Goal: Information Seeking & Learning: Understand process/instructions

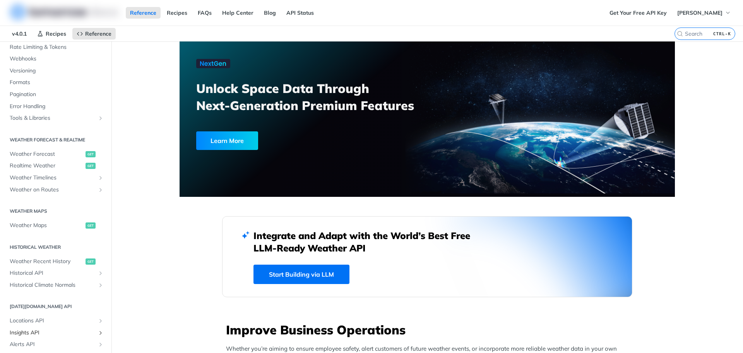
scroll to position [7, 0]
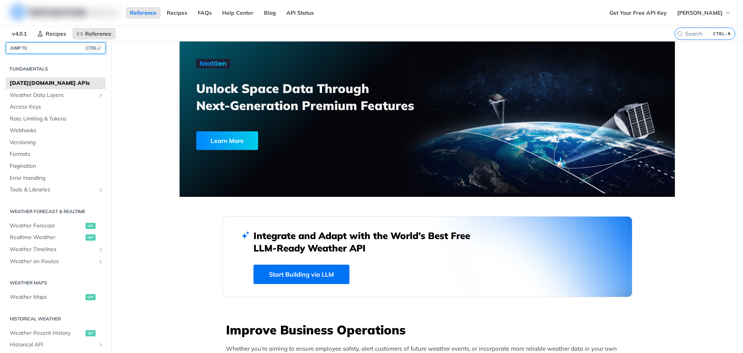
click at [37, 52] on button "JUMP TO CTRL-/" at bounding box center [56, 48] width 100 height 12
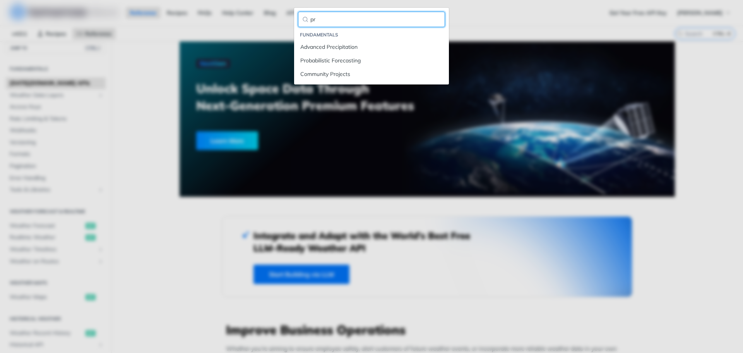
type input "p"
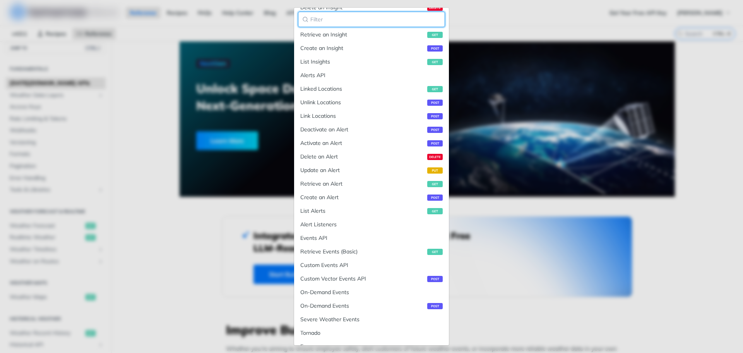
scroll to position [1003, 0]
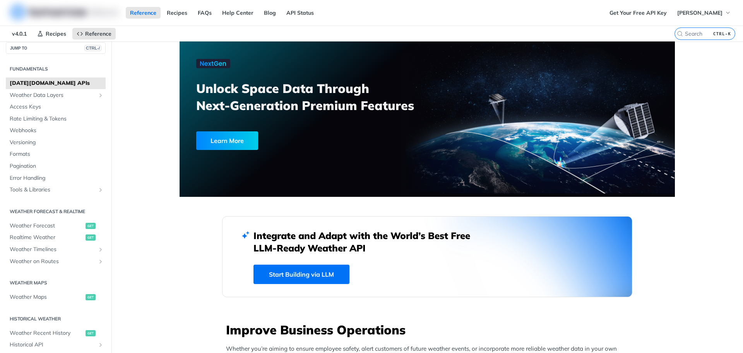
click at [202, 14] on link "FAQs" at bounding box center [205, 13] width 22 height 12
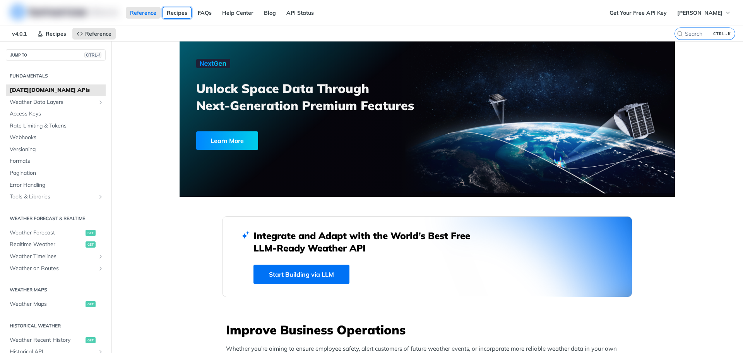
click at [173, 14] on link "Recipes" at bounding box center [177, 13] width 29 height 12
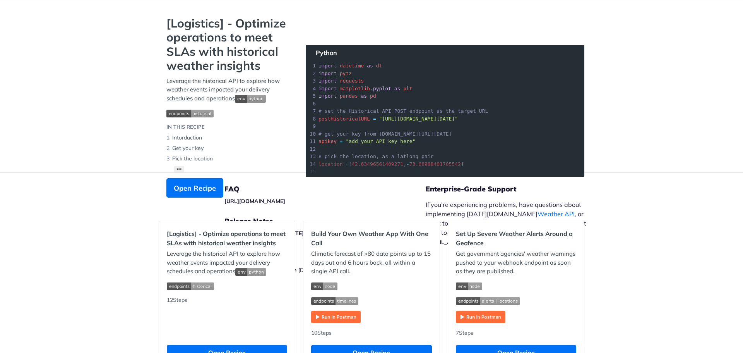
scroll to position [39, 0]
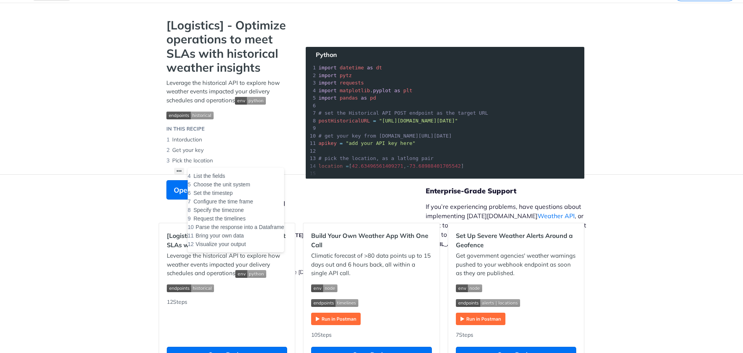
click at [176, 169] on button "••• List the fields Choose the unit system Set the timestep Configure the time …" at bounding box center [179, 171] width 10 height 7
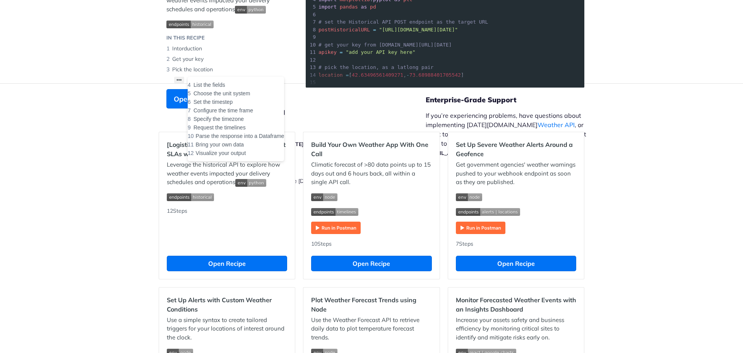
scroll to position [116, 0]
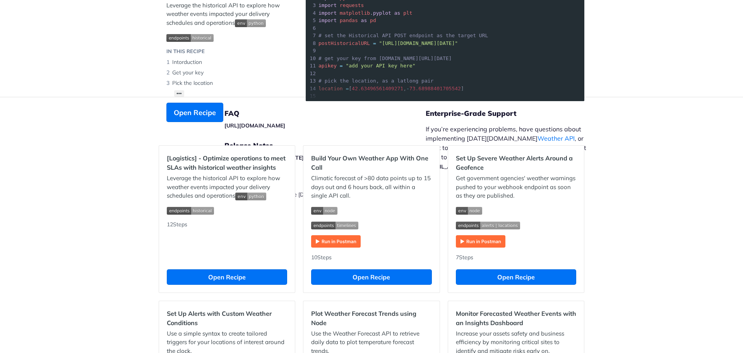
click at [646, 170] on footer "FAQ https://tomorrowio.zendesk.com/ Release Notes https://docs.tomorrow.io/refe…" at bounding box center [371, 167] width 743 height 140
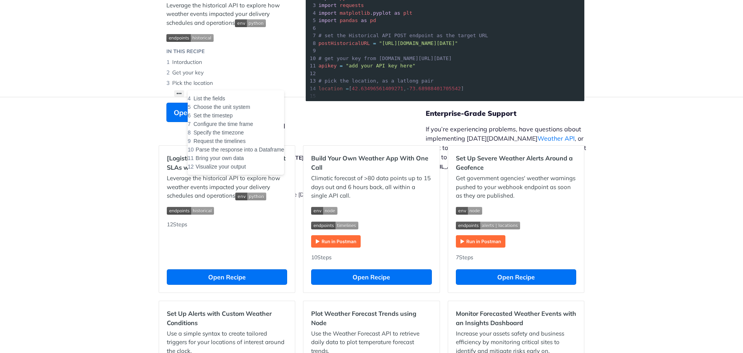
click at [176, 91] on button "••• List the fields Choose the unit system Set the timestep Configure the time …" at bounding box center [179, 93] width 10 height 7
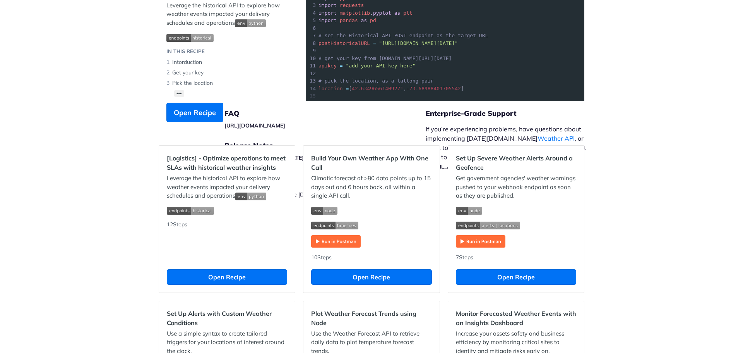
click at [224, 144] on h5 "Release Notes" at bounding box center [324, 145] width 201 height 9
click at [43, 99] on footer "FAQ https://tomorrowio.zendesk.com/ Release Notes https://docs.tomorrow.io/refe…" at bounding box center [371, 167] width 743 height 140
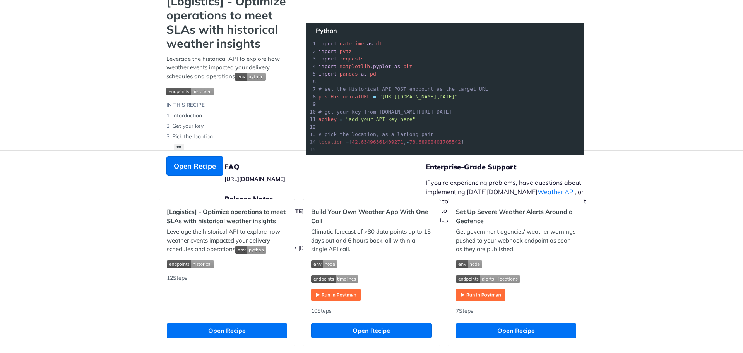
scroll to position [77, 0]
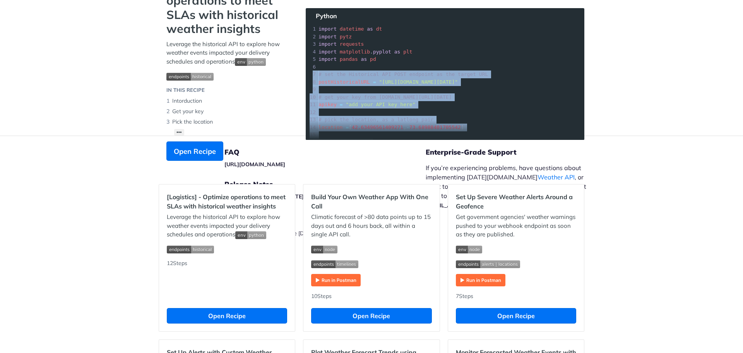
drag, startPoint x: 399, startPoint y: 68, endPoint x: 426, endPoint y: 155, distance: 90.8
click at [426, 155] on section "[Logistics] - Optimize operations to meet SLAs with historical weather insights…" at bounding box center [372, 77] width 426 height 197
click at [437, 91] on section "[Logistics] - Optimize operations to meet SLAs with historical weather insights…" at bounding box center [372, 77] width 426 height 197
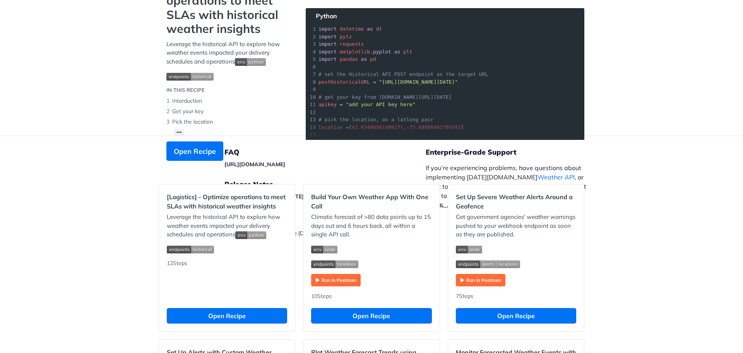
scroll to position [39, 0]
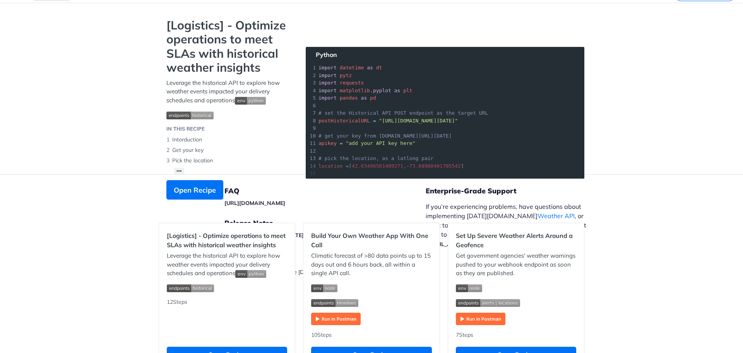
click at [202, 116] on img "Expand image" at bounding box center [189, 115] width 47 height 8
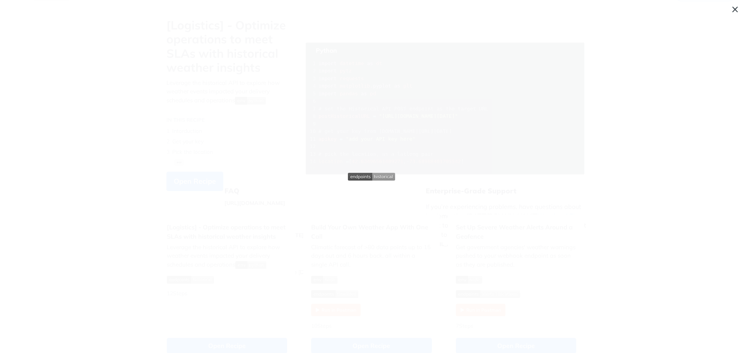
click at [202, 116] on span "Collapse image" at bounding box center [371, 176] width 743 height 353
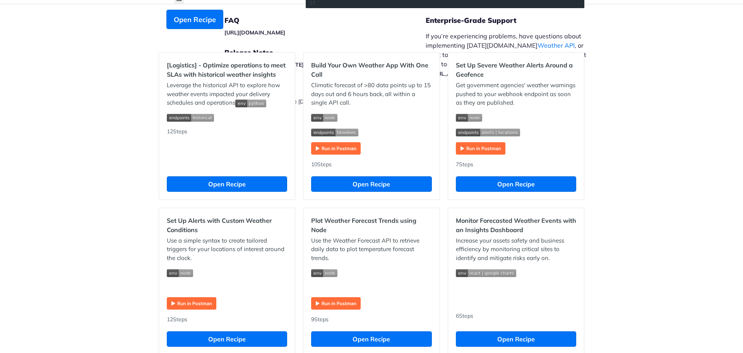
scroll to position [232, 0]
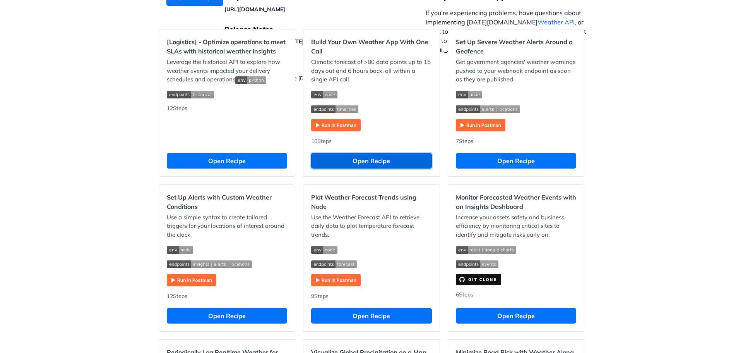
click at [393, 164] on button "Open Recipe" at bounding box center [371, 160] width 120 height 15
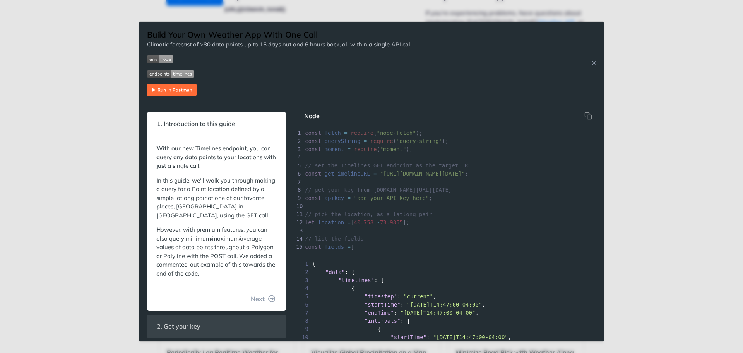
scroll to position [3, 0]
click at [504, 187] on pre "// get your key from app.tomorrow.io/development/keys" at bounding box center [477, 190] width 348 height 8
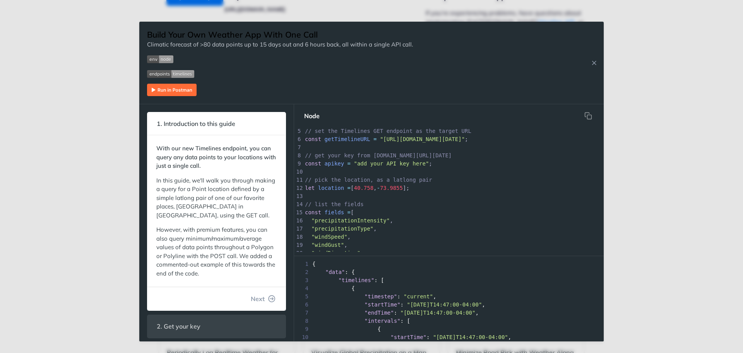
scroll to position [0, 0]
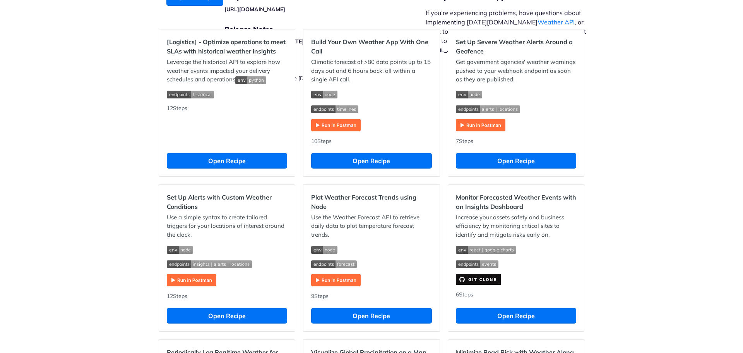
drag, startPoint x: 742, startPoint y: 188, endPoint x: 741, endPoint y: 198, distance: 10.2
click at [741, 198] on div "Jump to Content Reference Recipes FAQs Help Center Blog API Status Recipes Refe…" at bounding box center [371, 176] width 743 height 353
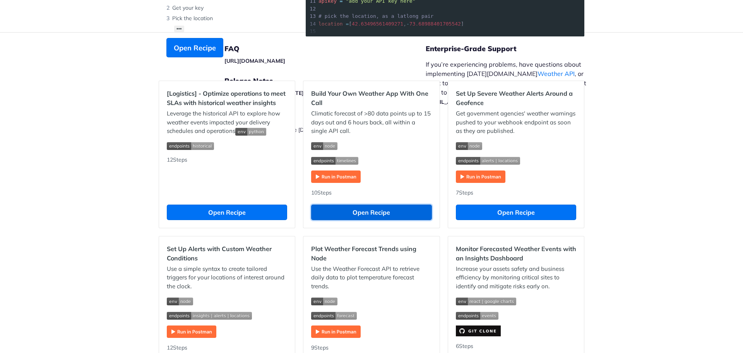
click at [370, 211] on button "Open Recipe" at bounding box center [371, 211] width 120 height 15
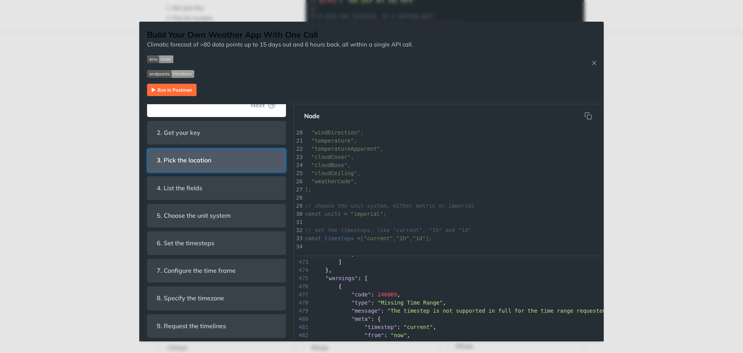
click at [242, 163] on header "3. Pick the location" at bounding box center [216, 160] width 138 height 23
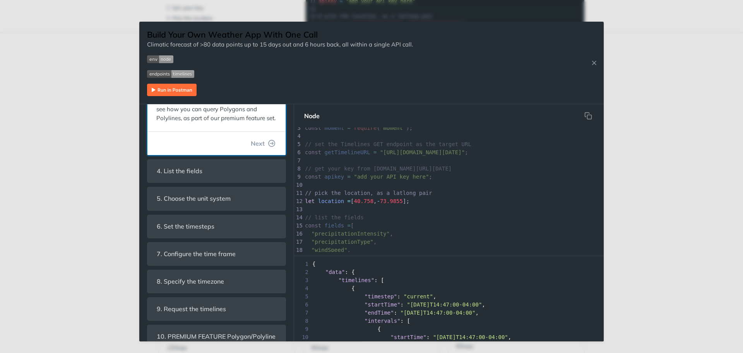
scroll to position [224, 0]
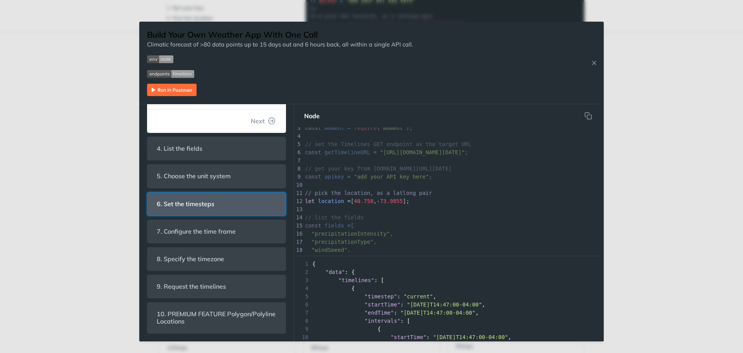
click at [222, 202] on header "6. Set the timesteps" at bounding box center [216, 203] width 138 height 23
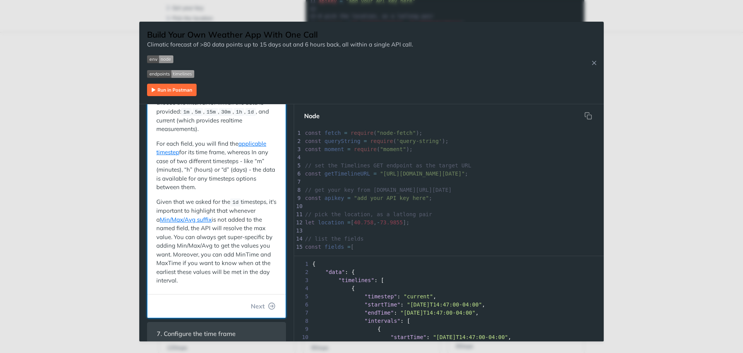
scroll to position [192, 0]
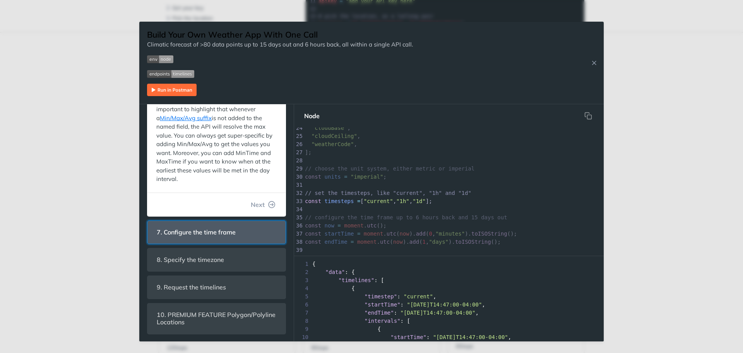
click at [220, 229] on span "7. Configure the time frame" at bounding box center [196, 231] width 90 height 15
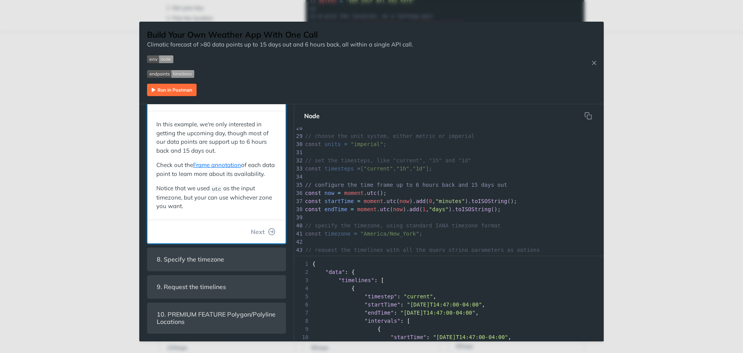
scroll to position [198, 0]
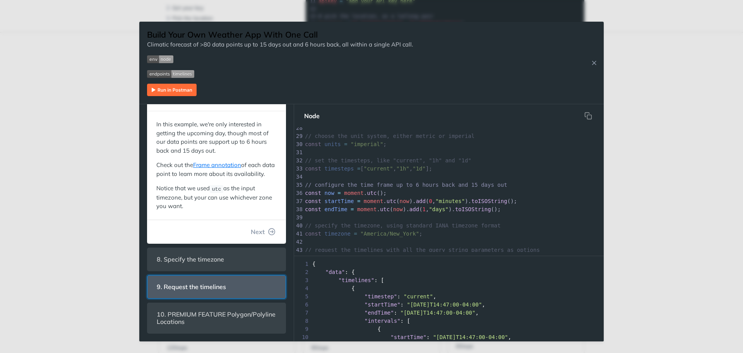
click at [234, 277] on header "9. Request the timelines" at bounding box center [216, 286] width 138 height 23
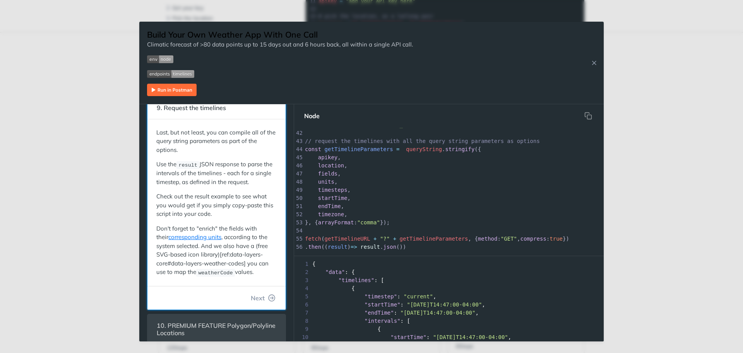
scroll to position [247, 0]
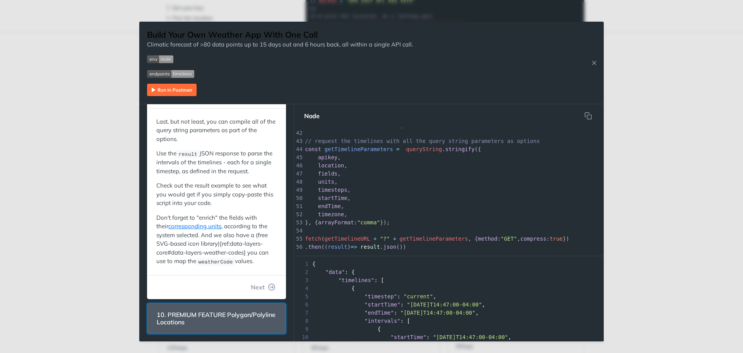
click at [249, 314] on span "10. PREMIUM FEATURE Polygon/Polyline Locations" at bounding box center [216, 318] width 130 height 22
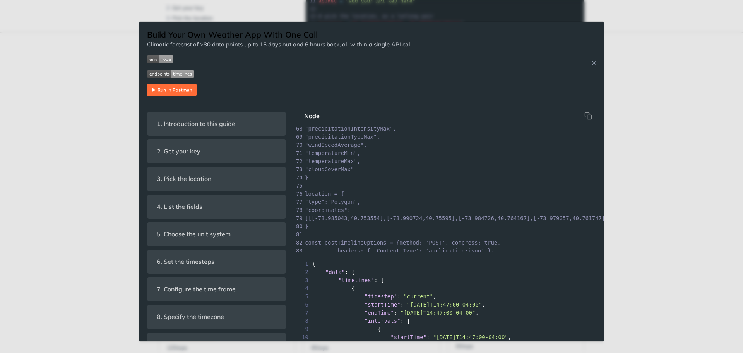
scroll to position [587, 0]
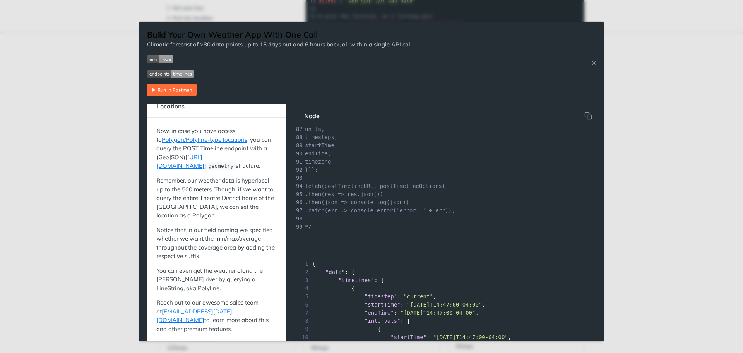
drag, startPoint x: 657, startPoint y: 167, endPoint x: 640, endPoint y: 149, distance: 24.7
click at [657, 167] on div "Jump to Content Reference Recipes FAQs Help Center Blog API Status Recipes Refe…" at bounding box center [371, 176] width 743 height 353
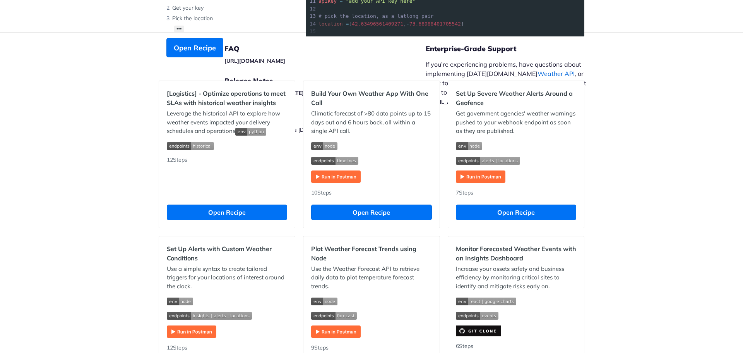
click at [538, 76] on link "Weather API" at bounding box center [556, 74] width 37 height 8
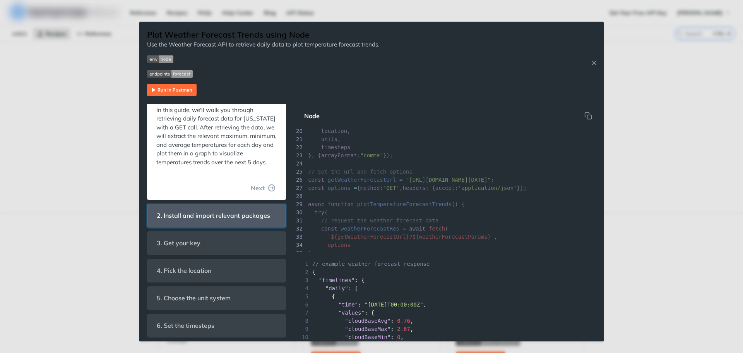
click at [198, 221] on span "2. Install and import relevant packages" at bounding box center [213, 215] width 124 height 15
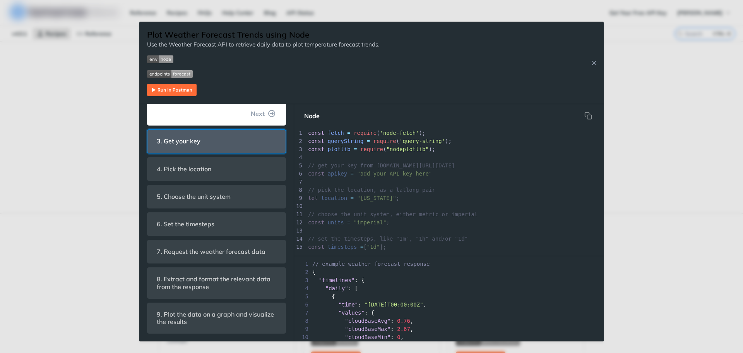
click at [205, 135] on span "3. Get your key" at bounding box center [178, 141] width 55 height 15
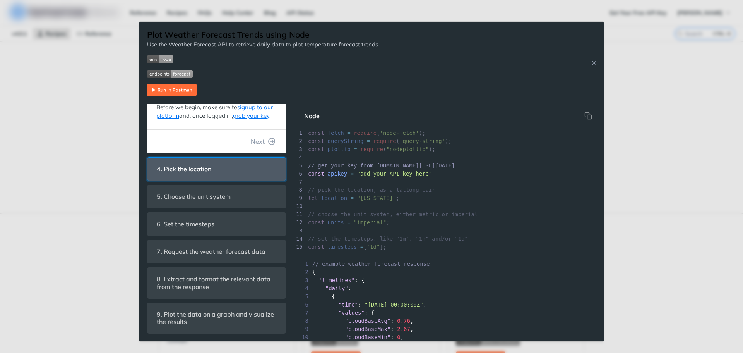
click at [221, 159] on header "4. Pick the location" at bounding box center [216, 169] width 138 height 23
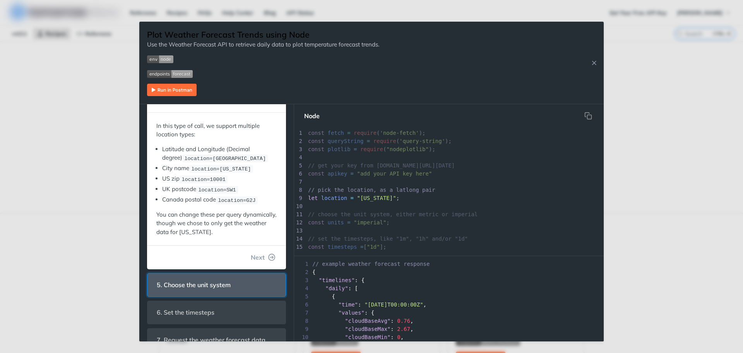
click at [236, 278] on span "5. Choose the unit system" at bounding box center [193, 284] width 85 height 15
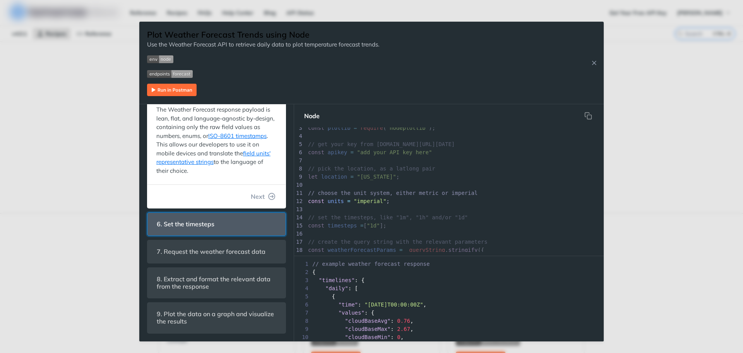
click at [202, 228] on span "6. Set the timesteps" at bounding box center [185, 223] width 68 height 15
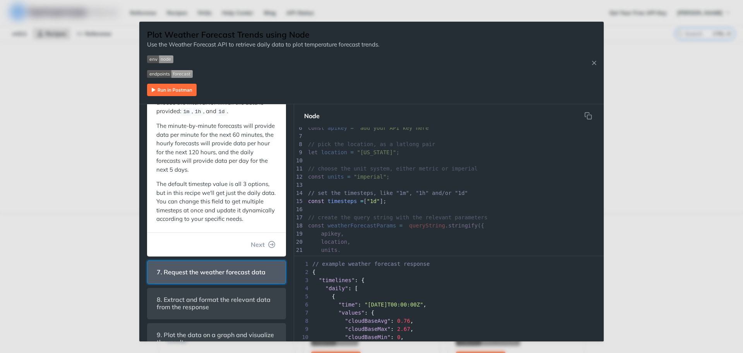
click at [232, 279] on span "7. Request the weather forecast data" at bounding box center [211, 271] width 120 height 15
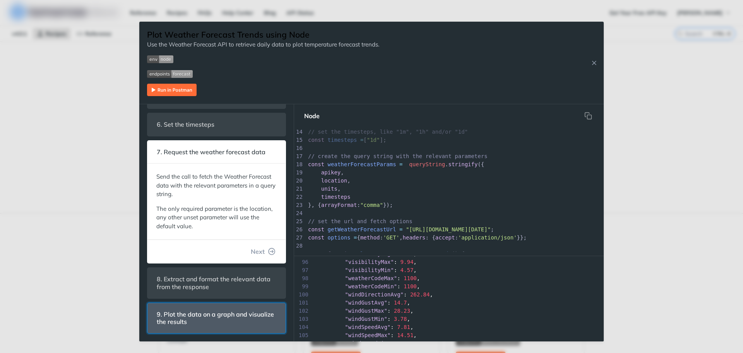
click at [250, 318] on span "9. Plot the data on a graph and visualize the results" at bounding box center [216, 318] width 130 height 22
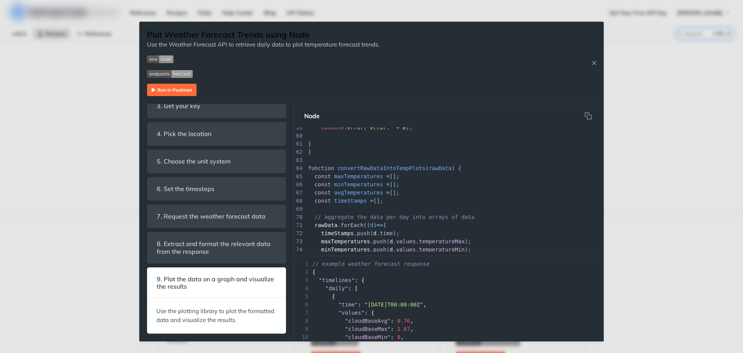
type textarea "// aggregate the data per d"
drag, startPoint x: 491, startPoint y: 200, endPoint x: 394, endPoint y: 212, distance: 97.9
click at [394, 212] on div "x ​ 30 try { 31 // request the weather forecast data 32 const weatherForecastRe…" at bounding box center [455, 91] width 297 height 406
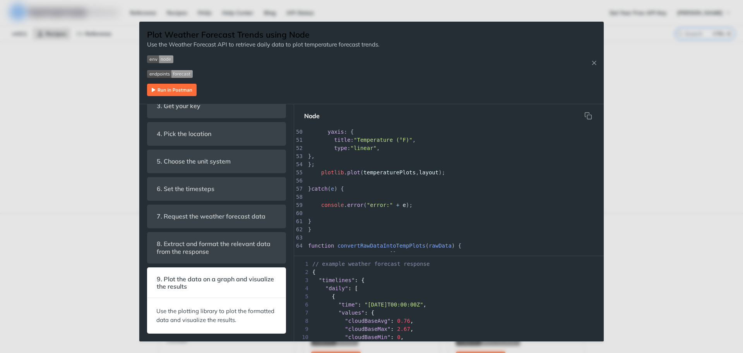
click at [449, 210] on pre at bounding box center [455, 213] width 297 height 8
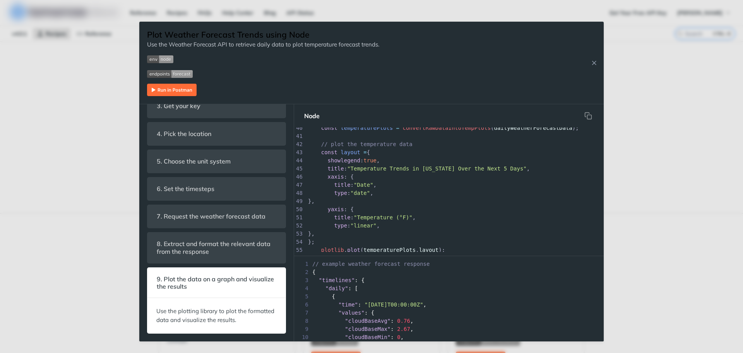
click at [445, 210] on pre "yaxis : {" at bounding box center [455, 209] width 297 height 8
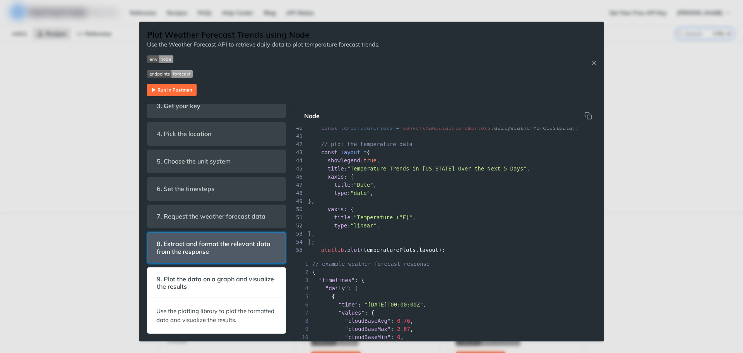
click at [218, 255] on span "8. Extract and format the relevant data from the response" at bounding box center [216, 247] width 130 height 22
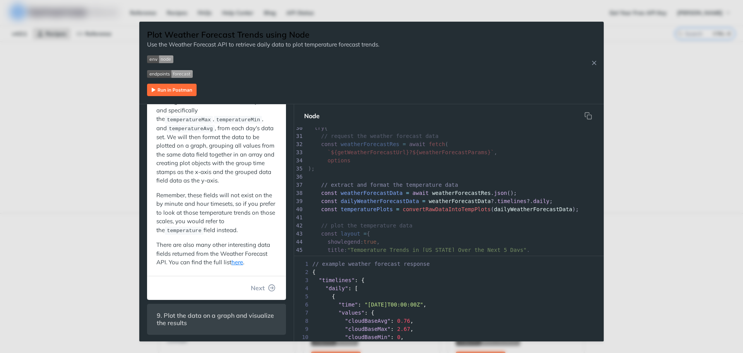
click at [105, 140] on div "Jump to Content Reference Recipes FAQs Help Center Blog API Status Recipes Refe…" at bounding box center [371, 176] width 743 height 353
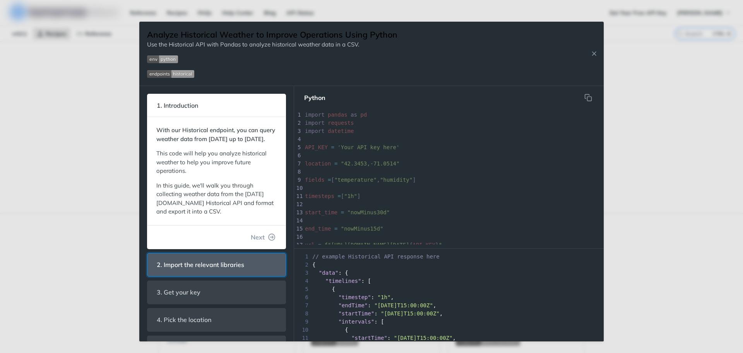
click at [224, 264] on header "2. Import the relevant libraries" at bounding box center [216, 264] width 138 height 23
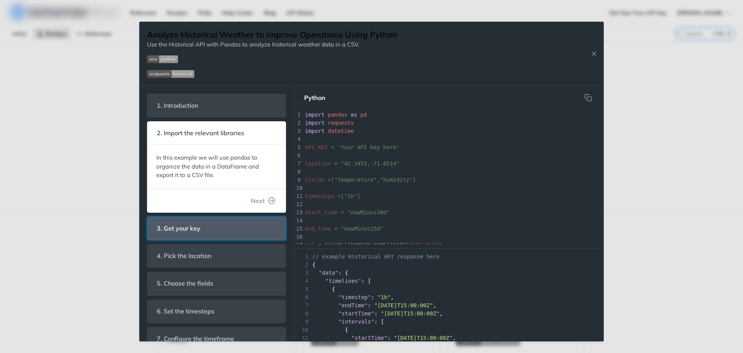
click at [216, 221] on header "3. Get your key" at bounding box center [216, 228] width 138 height 23
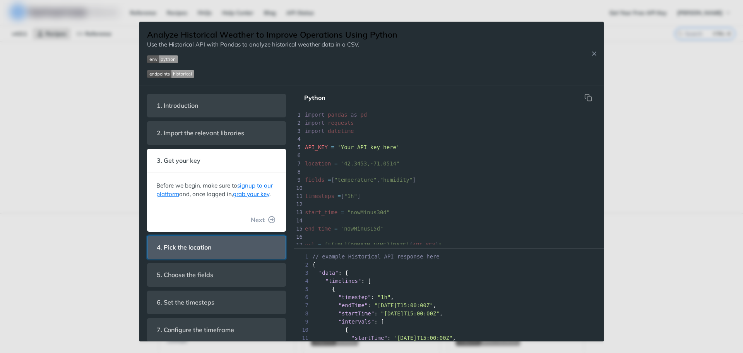
click at [224, 256] on header "4. Pick the location" at bounding box center [216, 247] width 138 height 23
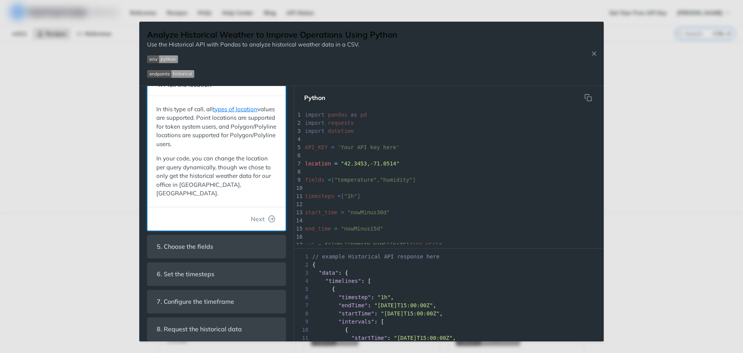
scroll to position [116, 0]
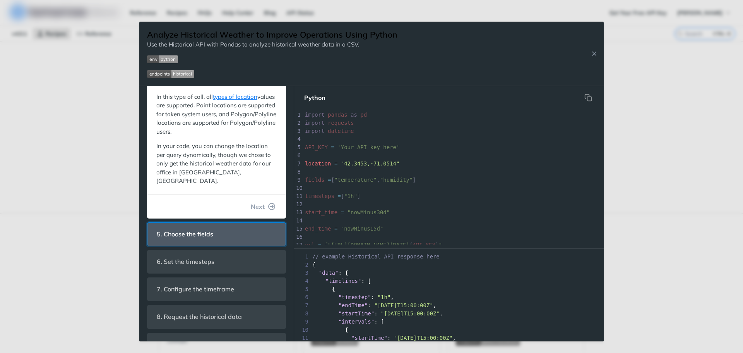
click at [224, 230] on header "5. Choose the fields" at bounding box center [216, 234] width 138 height 23
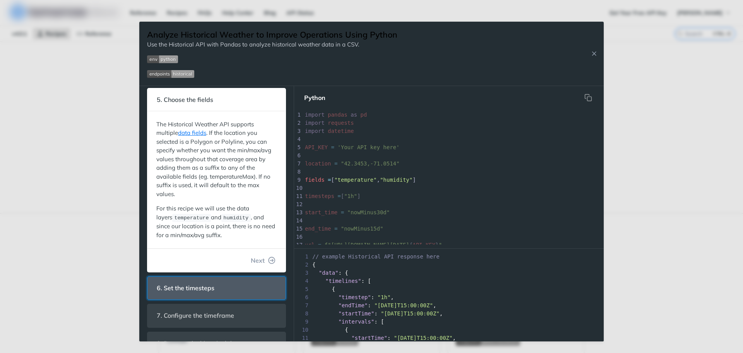
click at [217, 281] on span "6. Set the timesteps" at bounding box center [185, 287] width 68 height 15
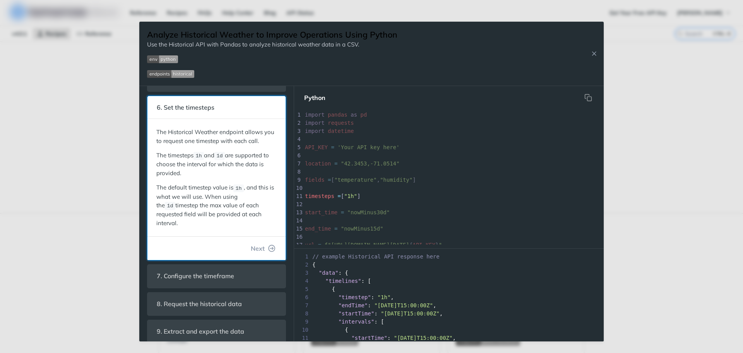
scroll to position [8, 0]
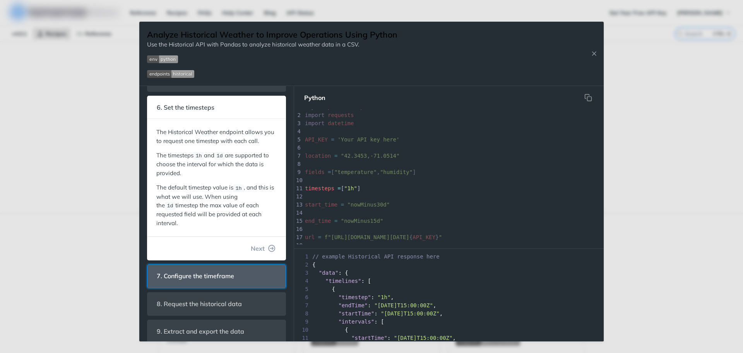
click at [211, 268] on span "7. Configure the timeframe" at bounding box center [195, 275] width 88 height 15
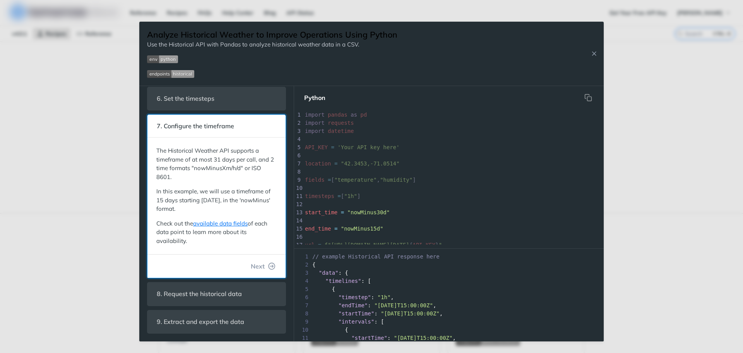
scroll to position [36, 0]
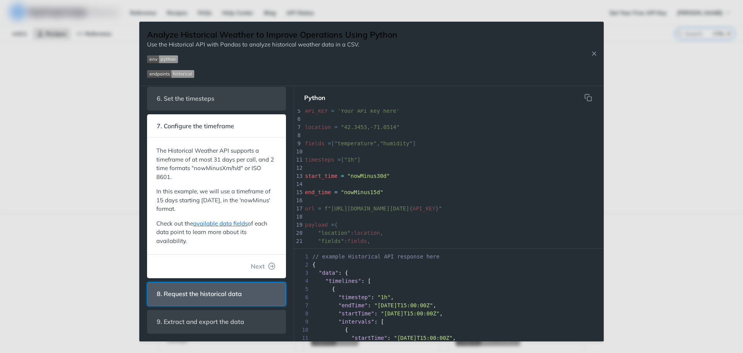
click at [212, 291] on span "8. Request the historical data" at bounding box center [199, 293] width 96 height 15
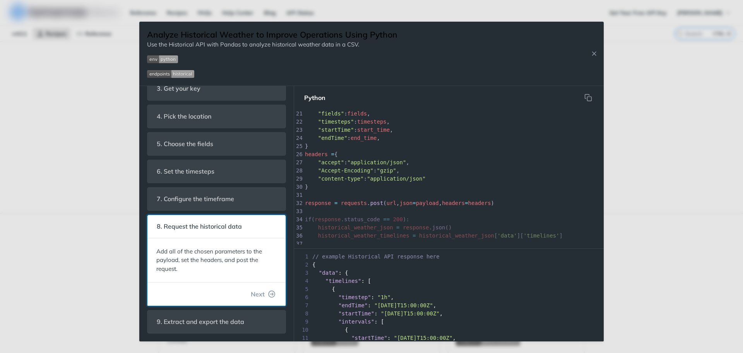
scroll to position [0, 0]
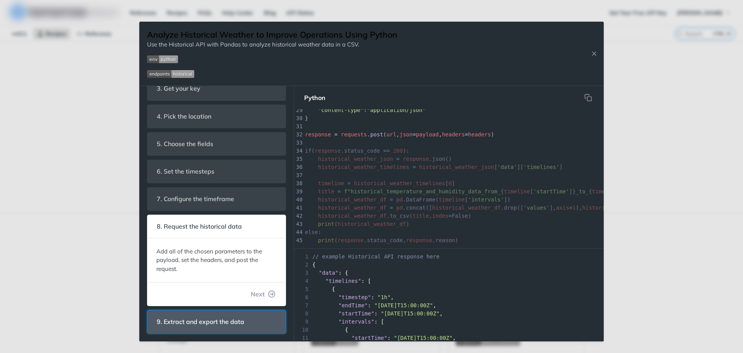
click at [210, 319] on span "9. Extract and export the data" at bounding box center [200, 321] width 98 height 15
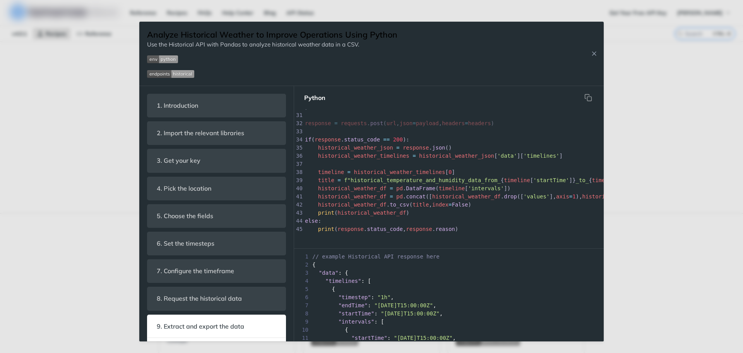
click at [655, 180] on div "Jump to Content Reference Recipes FAQs Help Center Blog API Status Recipes Refe…" at bounding box center [371, 176] width 743 height 353
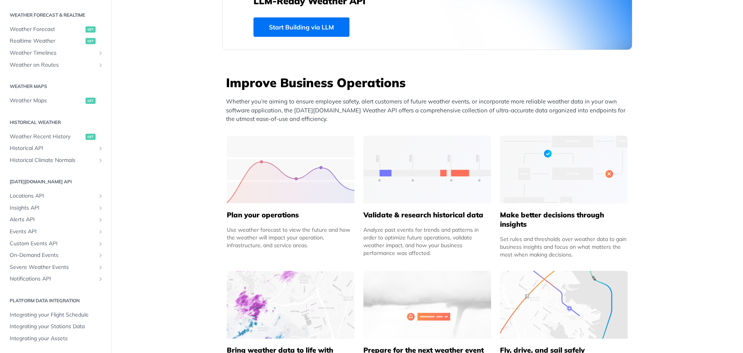
scroll to position [232, 0]
